Goal: Transaction & Acquisition: Purchase product/service

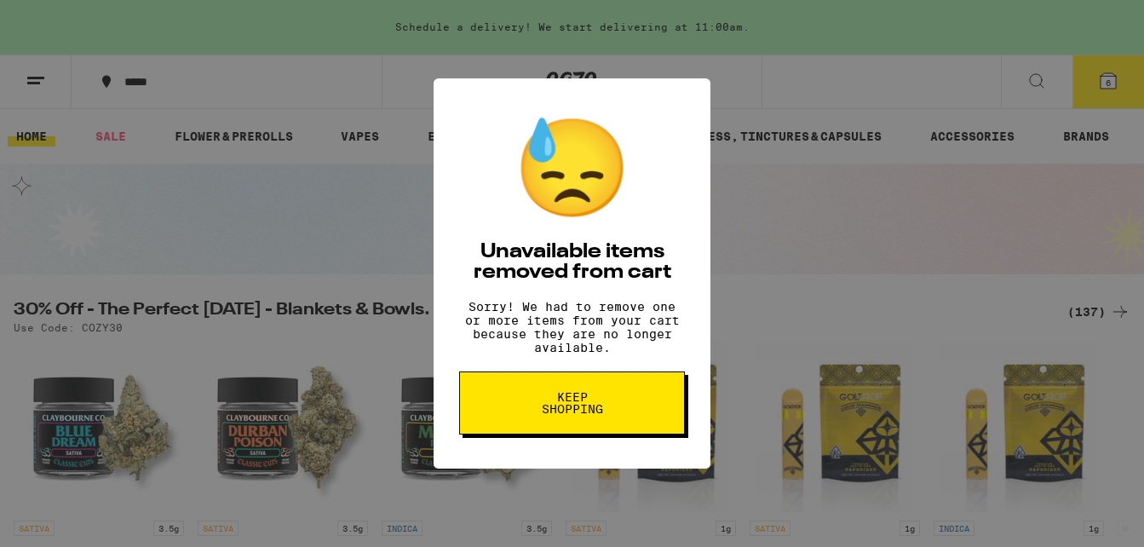
click at [619, 426] on button "Keep Shopping" at bounding box center [572, 402] width 226 height 63
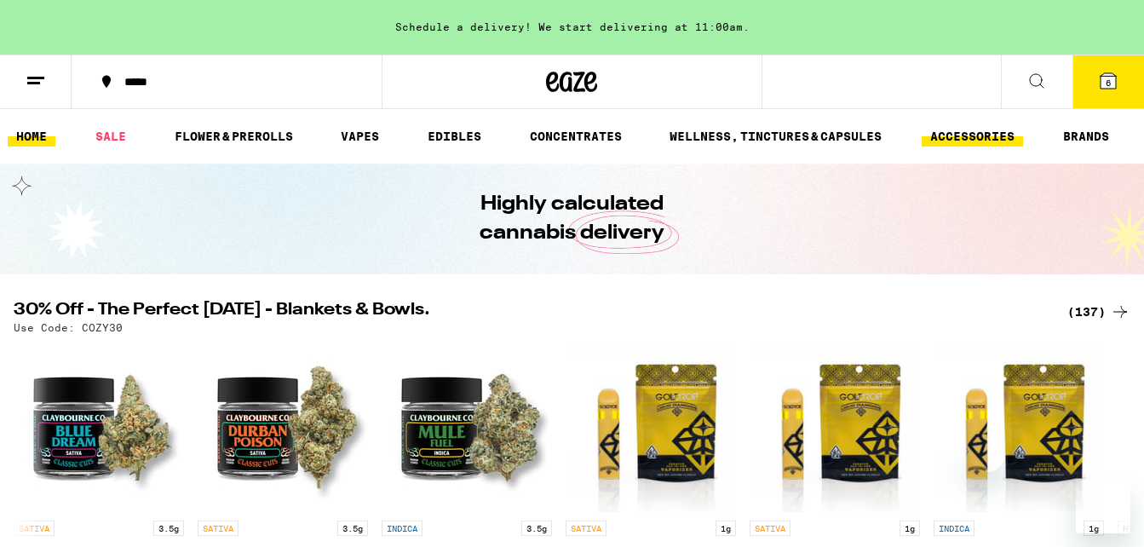
click at [974, 142] on link "ACCESSORIES" at bounding box center [972, 136] width 101 height 20
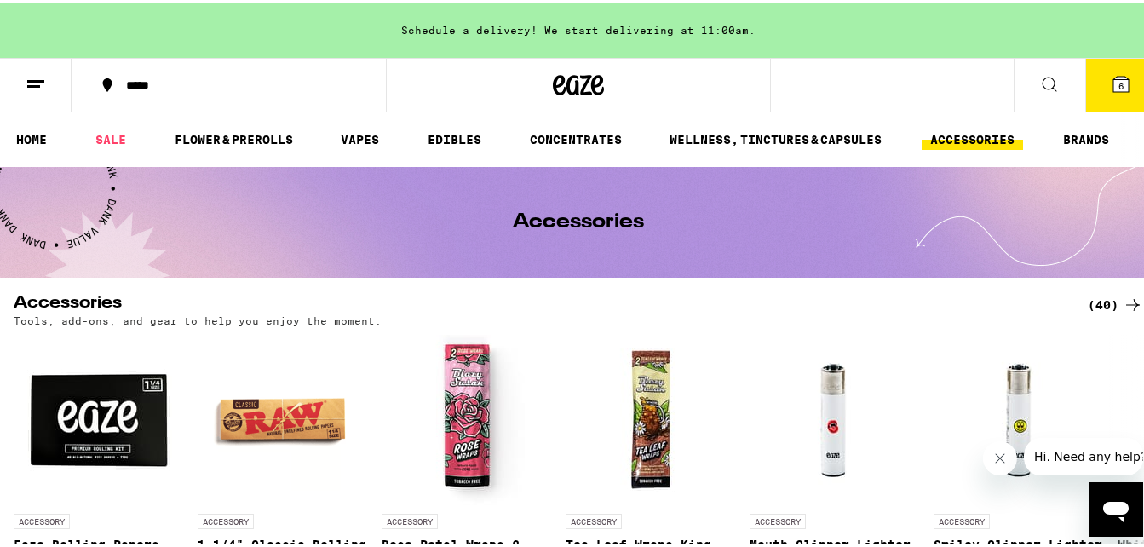
click at [1098, 304] on div "(40)" at bounding box center [1115, 301] width 55 height 20
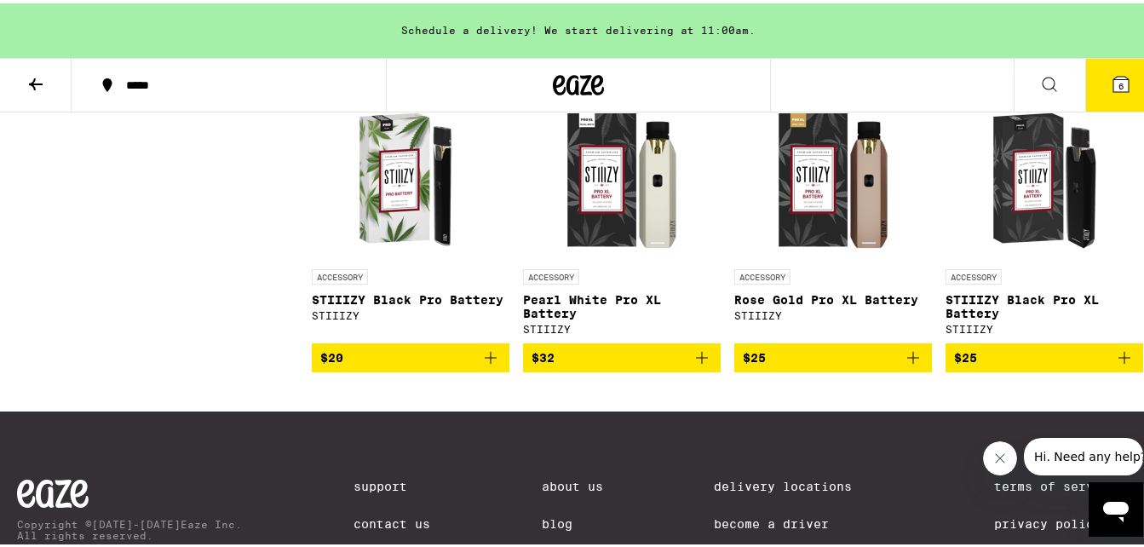
scroll to position [2896, 0]
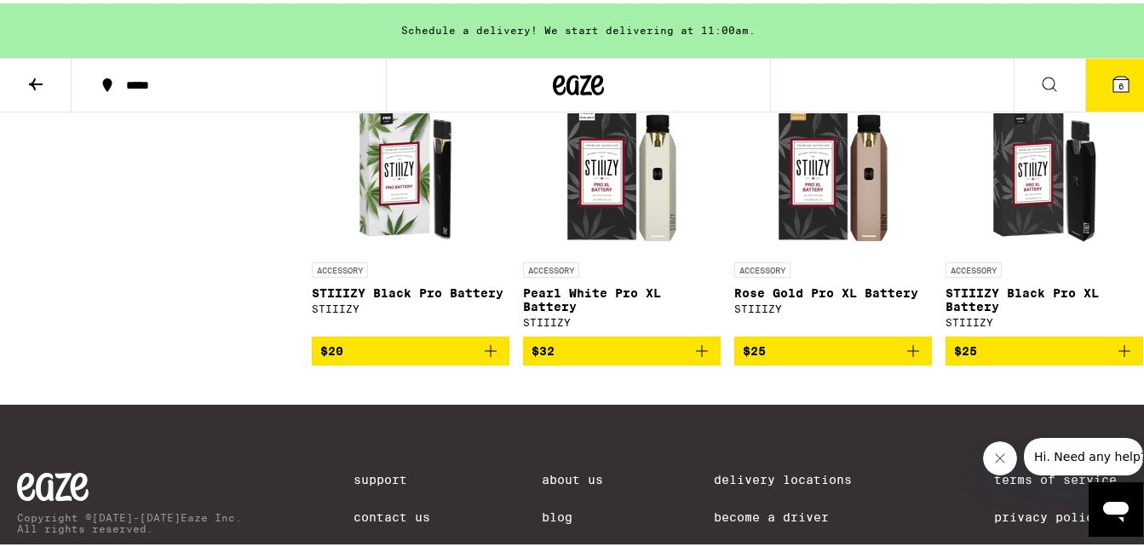
click at [576, 89] on icon at bounding box center [579, 82] width 26 height 20
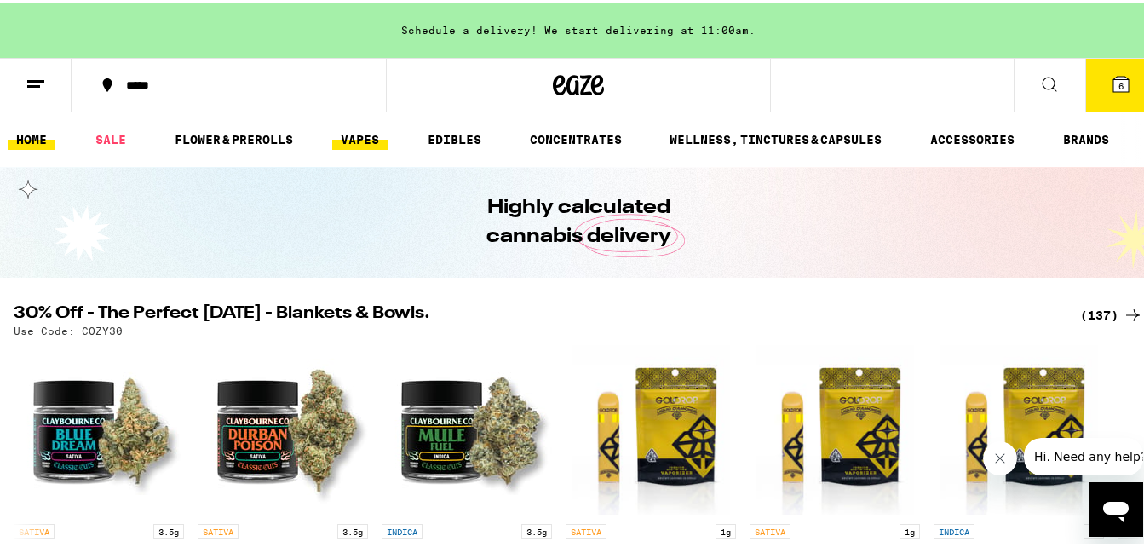
click at [356, 138] on link "VAPES" at bounding box center [359, 136] width 55 height 20
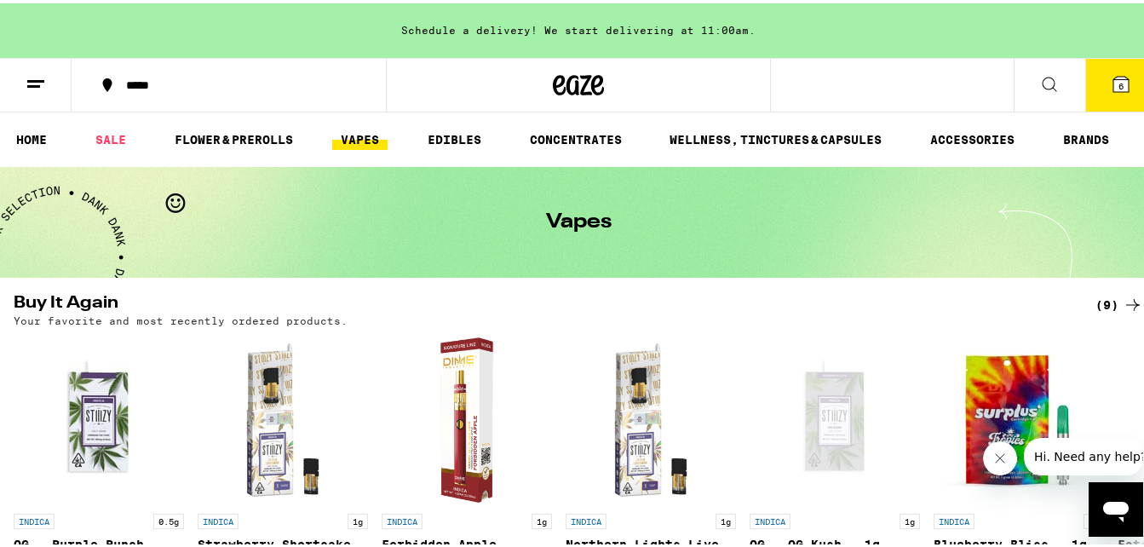
click at [1100, 302] on div "(9)" at bounding box center [1119, 301] width 48 height 20
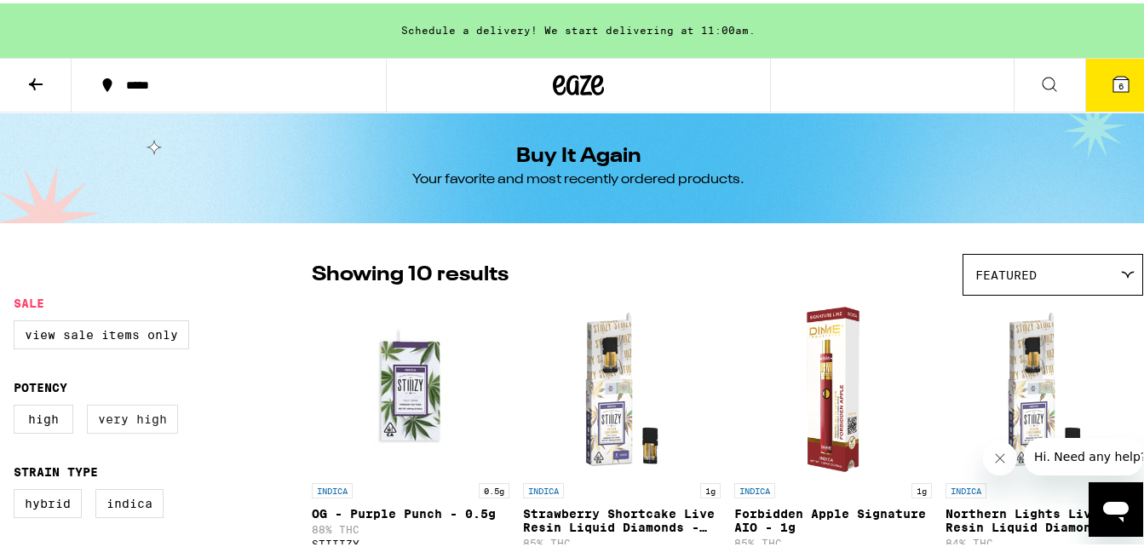
click at [140, 427] on label "Very High" at bounding box center [132, 415] width 91 height 29
click at [18, 405] on input "Very High" at bounding box center [17, 404] width 1 height 1
checkbox input "true"
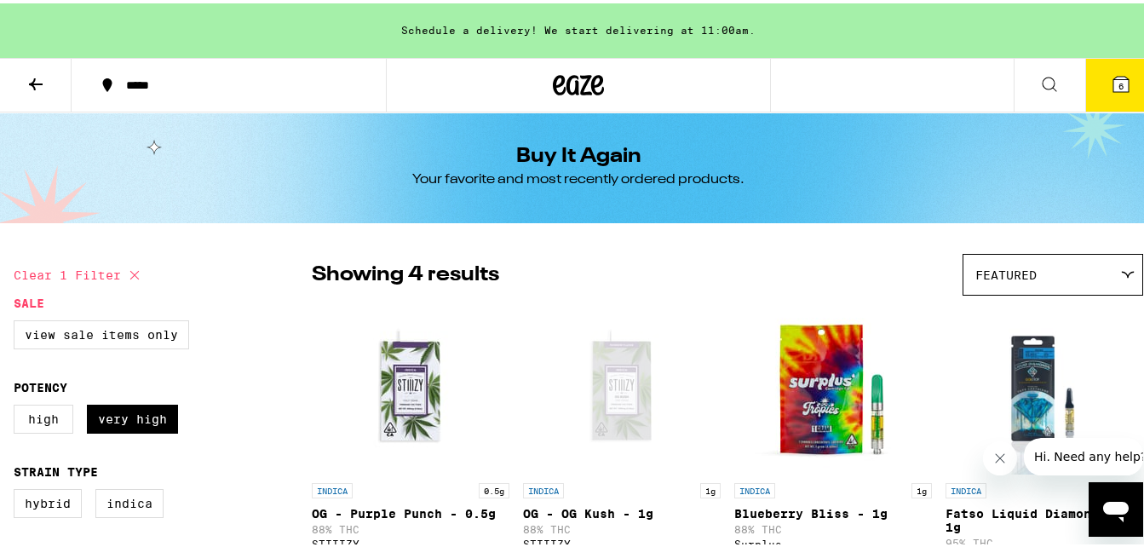
click at [575, 85] on icon at bounding box center [578, 81] width 51 height 31
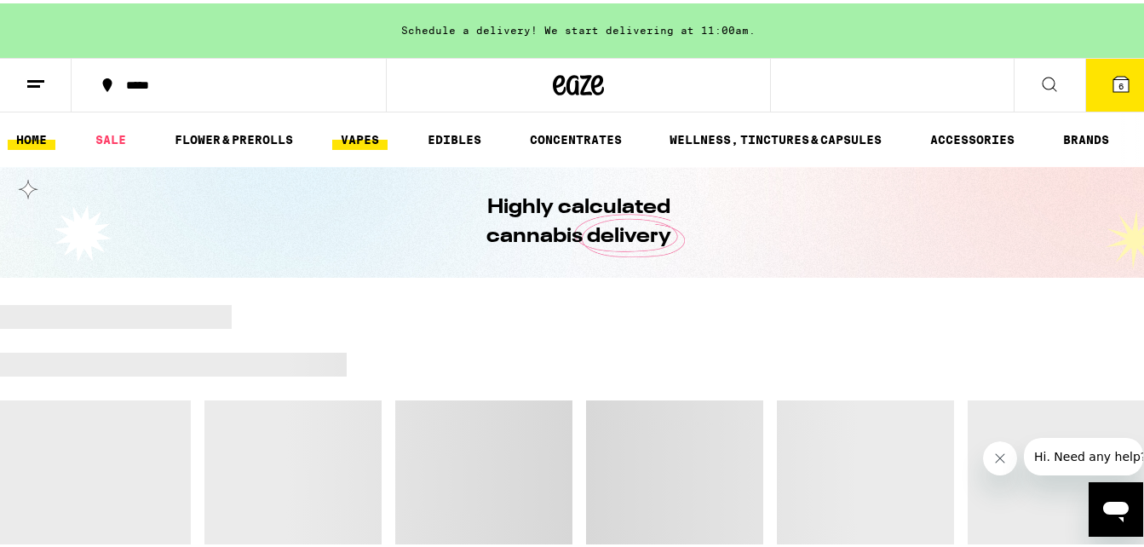
click at [358, 136] on link "VAPES" at bounding box center [359, 136] width 55 height 20
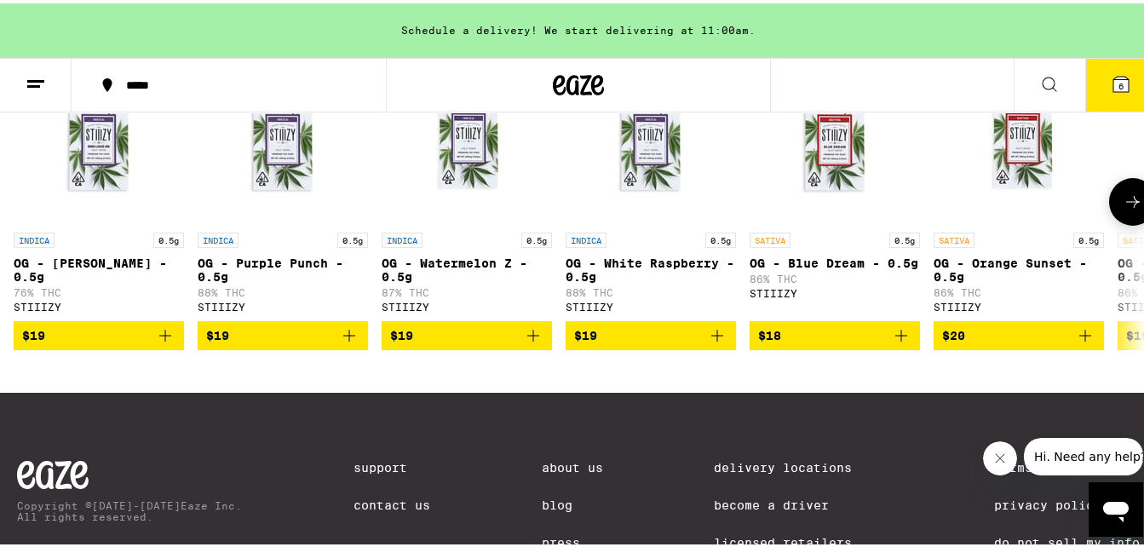
scroll to position [2129, 0]
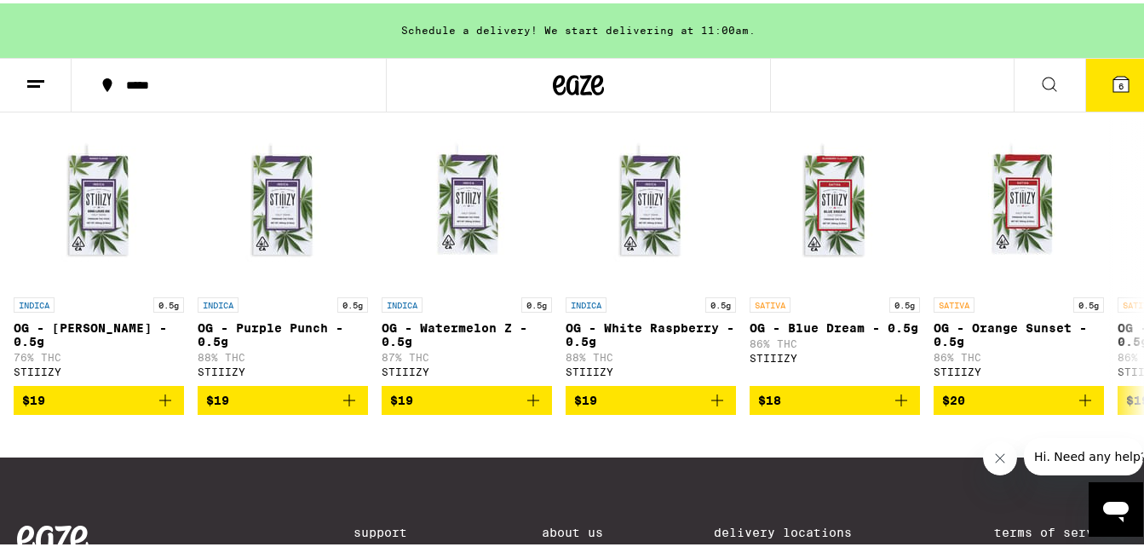
click at [1091, 95] on div "(29)" at bounding box center [1115, 85] width 55 height 20
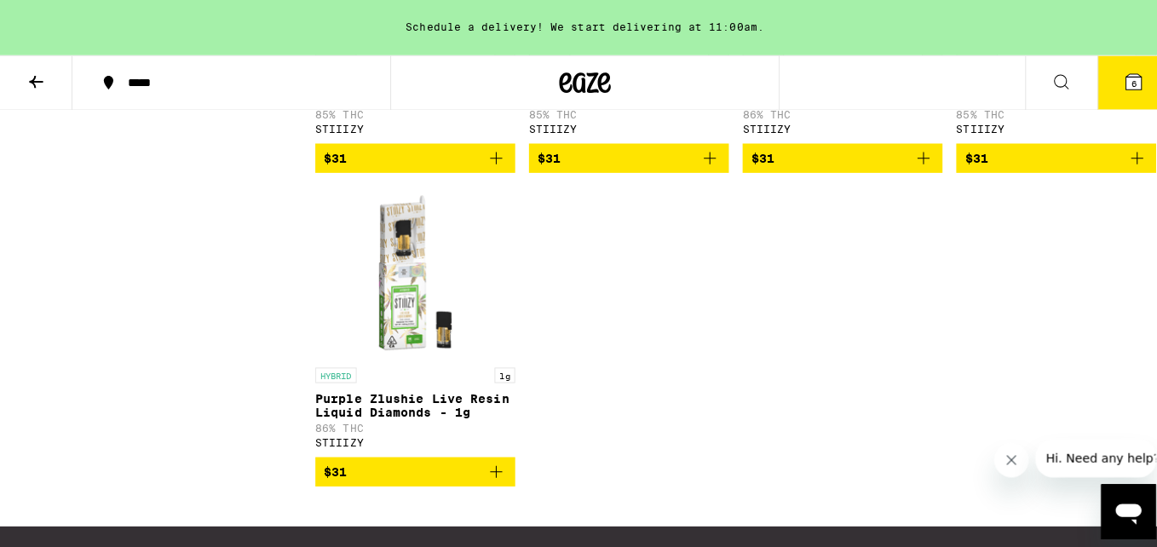
scroll to position [2300, 0]
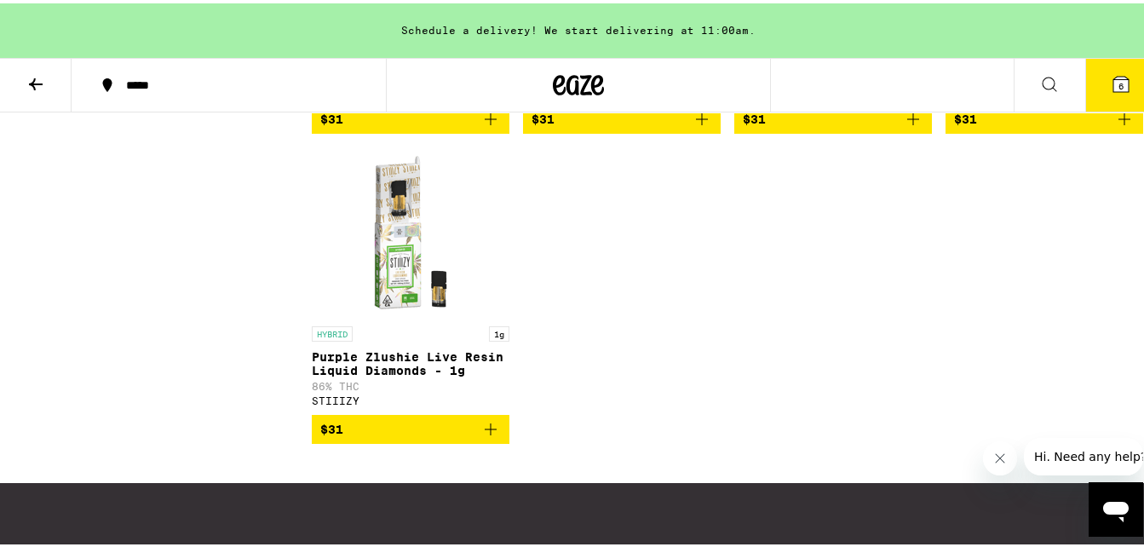
click at [1118, 83] on span "6" at bounding box center [1120, 83] width 5 height 10
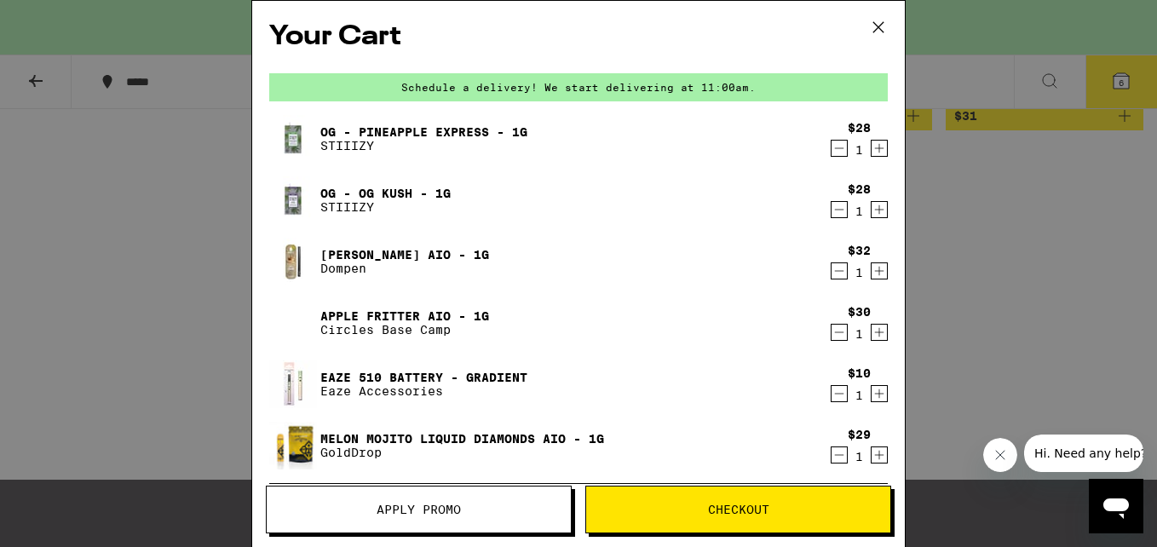
click at [365, 318] on link "Apple Fritter AIO - 1g" at bounding box center [404, 316] width 169 height 14
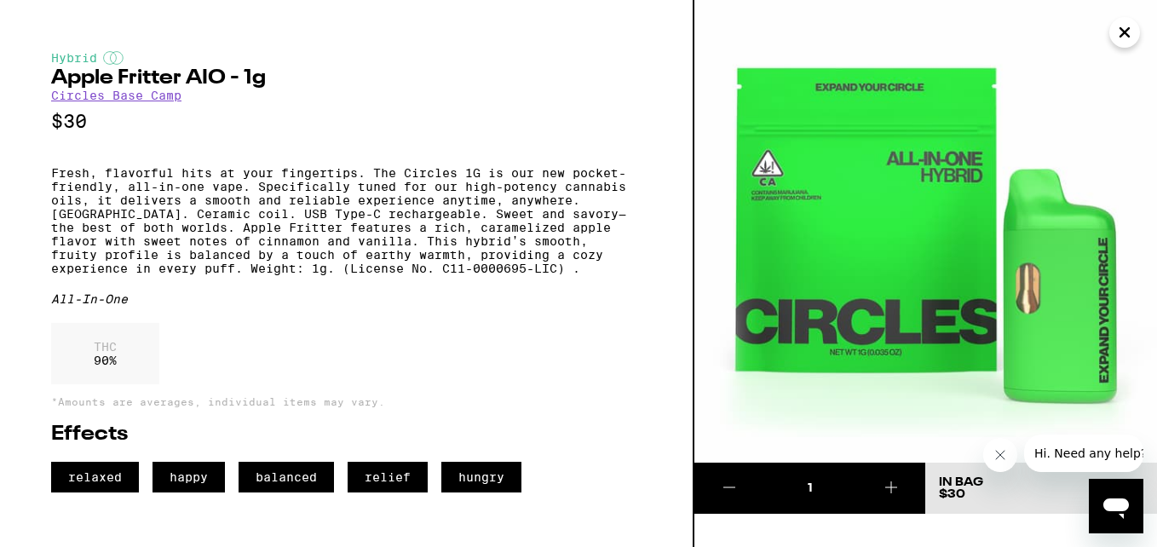
click at [1122, 33] on icon "Close" at bounding box center [1124, 33] width 20 height 26
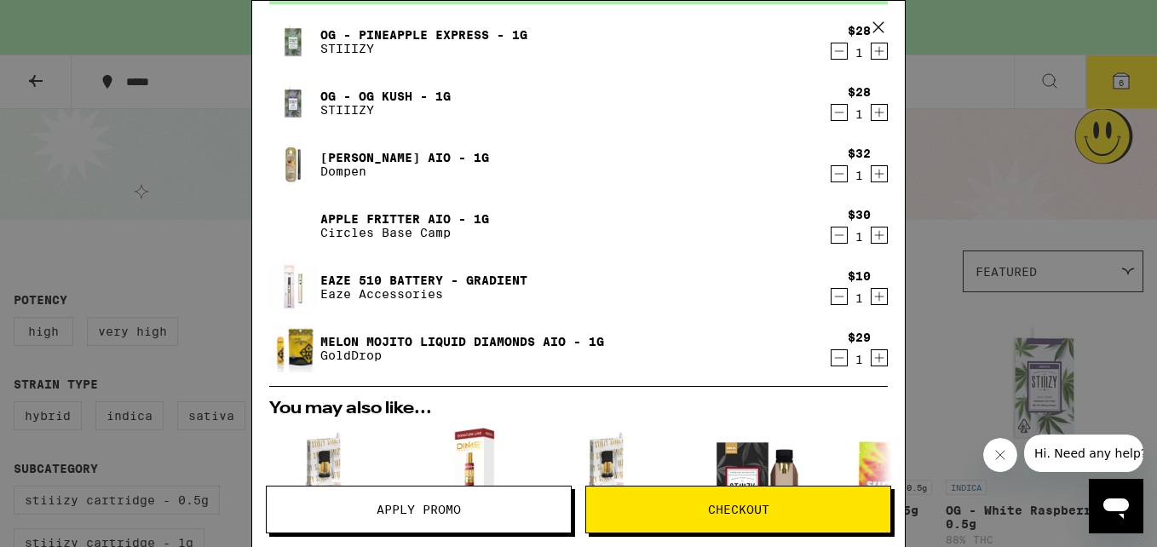
scroll to position [170, 0]
